Goal: Find specific page/section: Find specific page/section

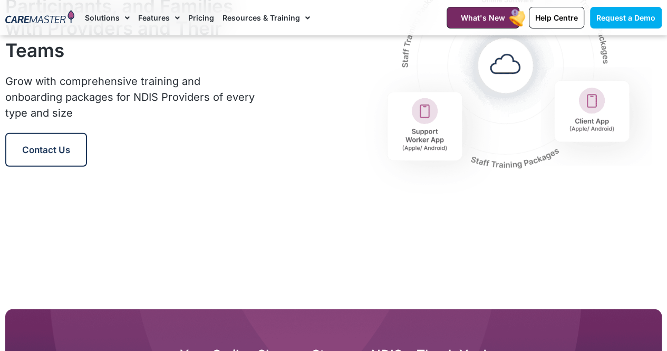
scroll to position [1318, 0]
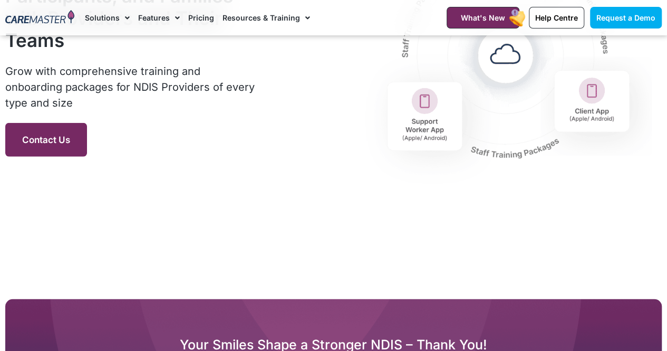
click at [78, 141] on link "Contact Us" at bounding box center [46, 140] width 82 height 34
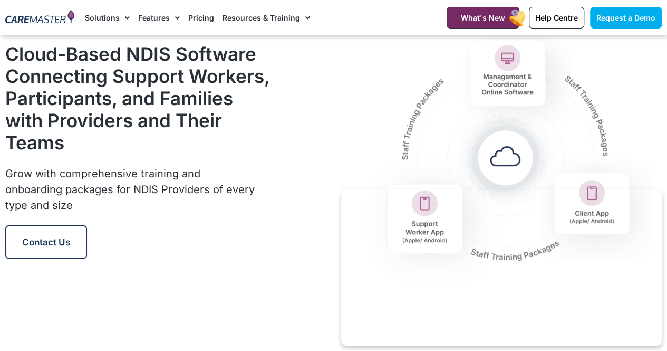
scroll to position [1160, 0]
